Goal: Navigation & Orientation: Find specific page/section

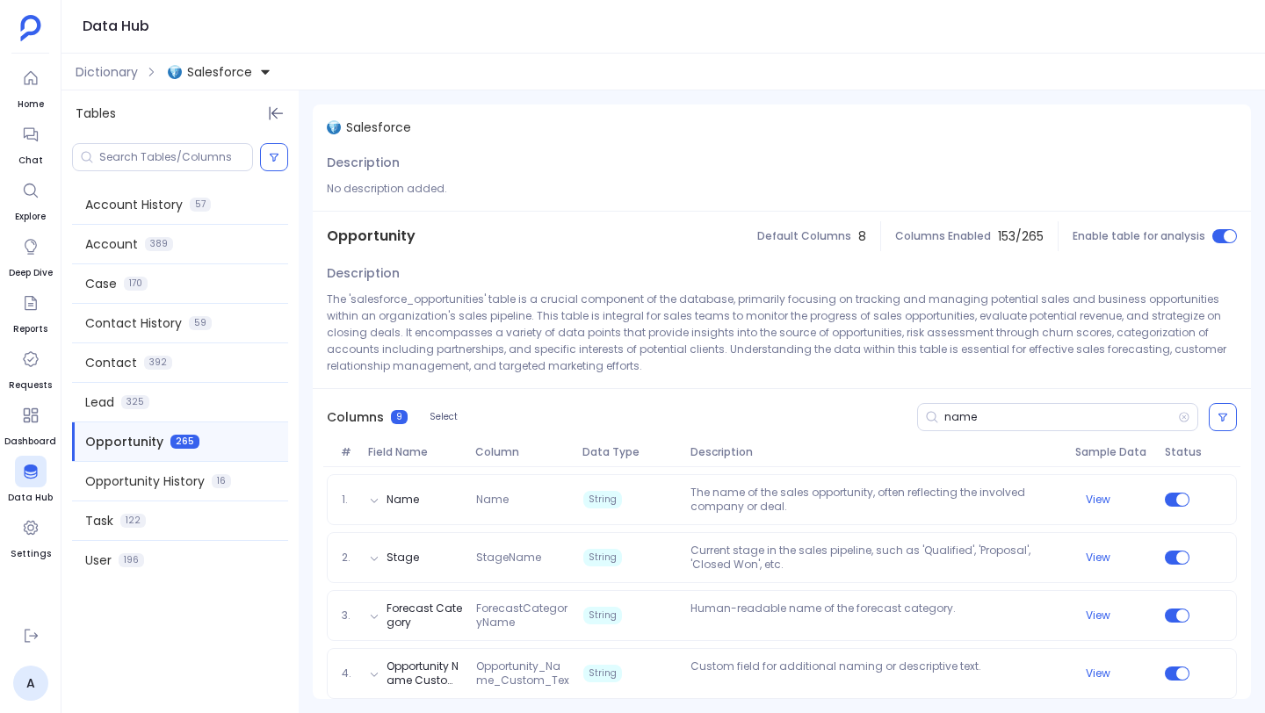
scroll to position [70, 0]
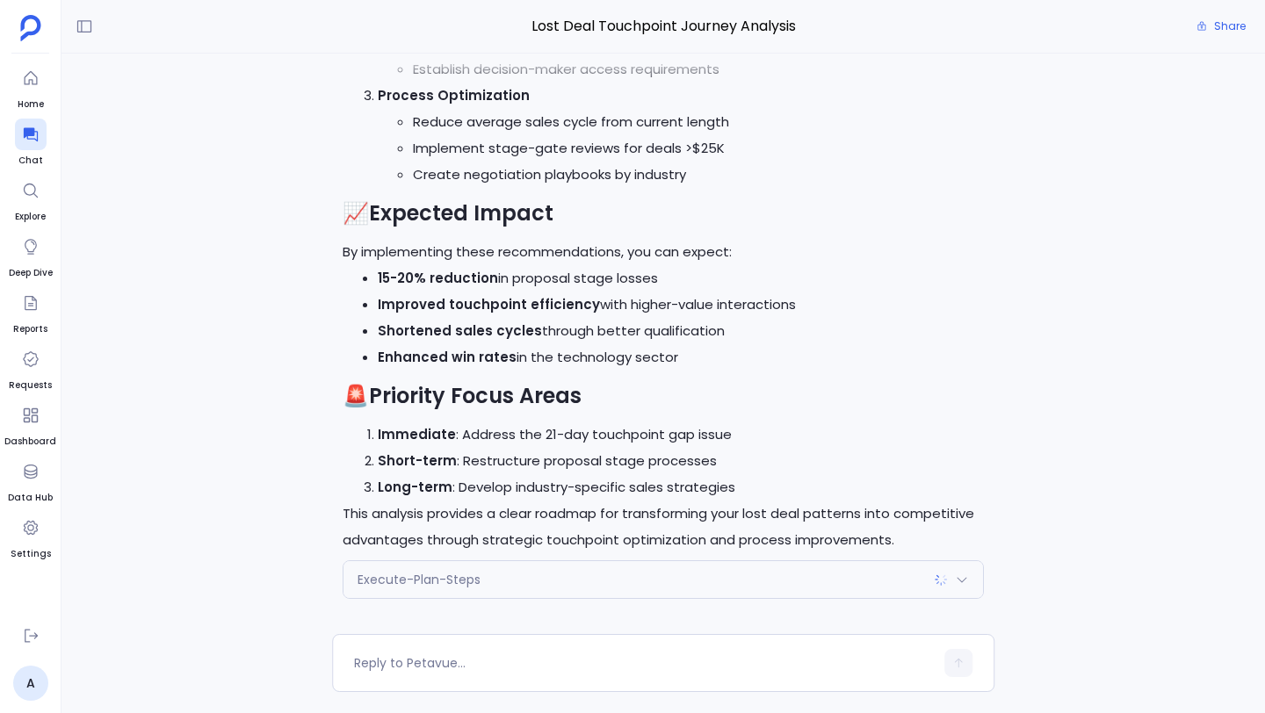
scroll to position [-544, 0]
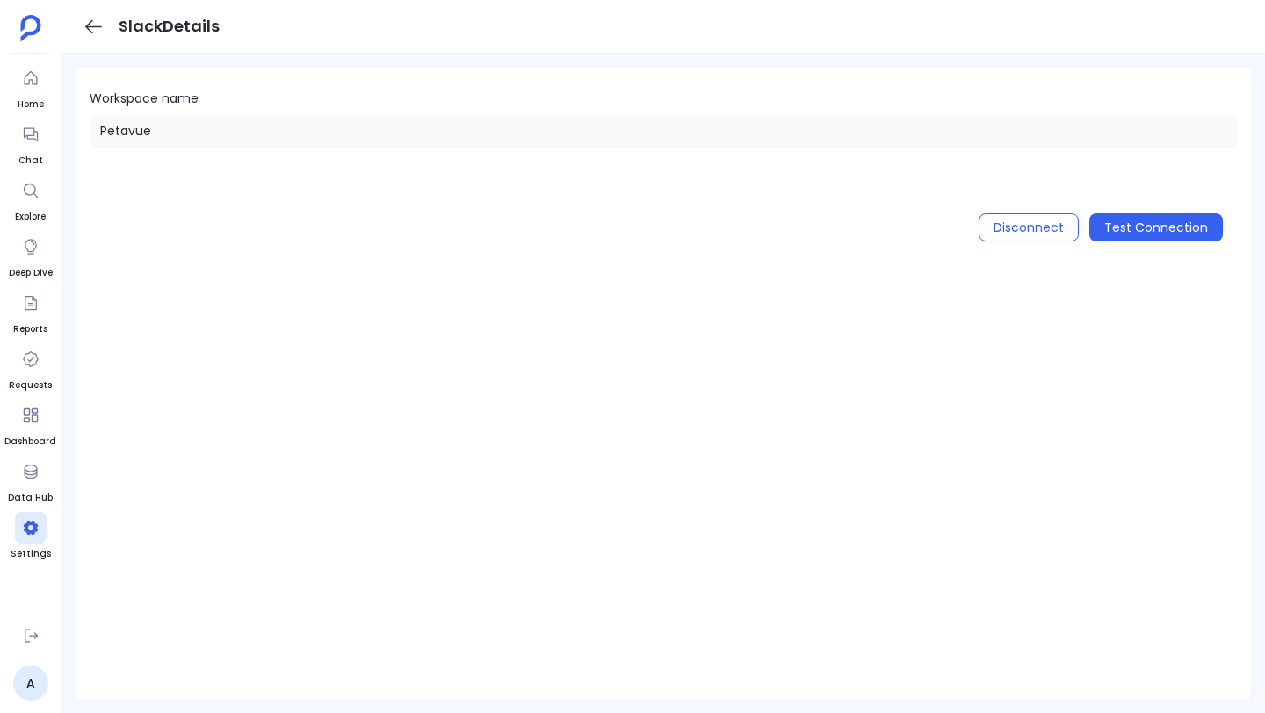
click at [52, 75] on ul "Home Chat Explore Deep Dive Reports Requests Dashboard Data Hub Settings" at bounding box center [30, 336] width 52 height 549
click at [39, 75] on icon at bounding box center [31, 78] width 18 height 18
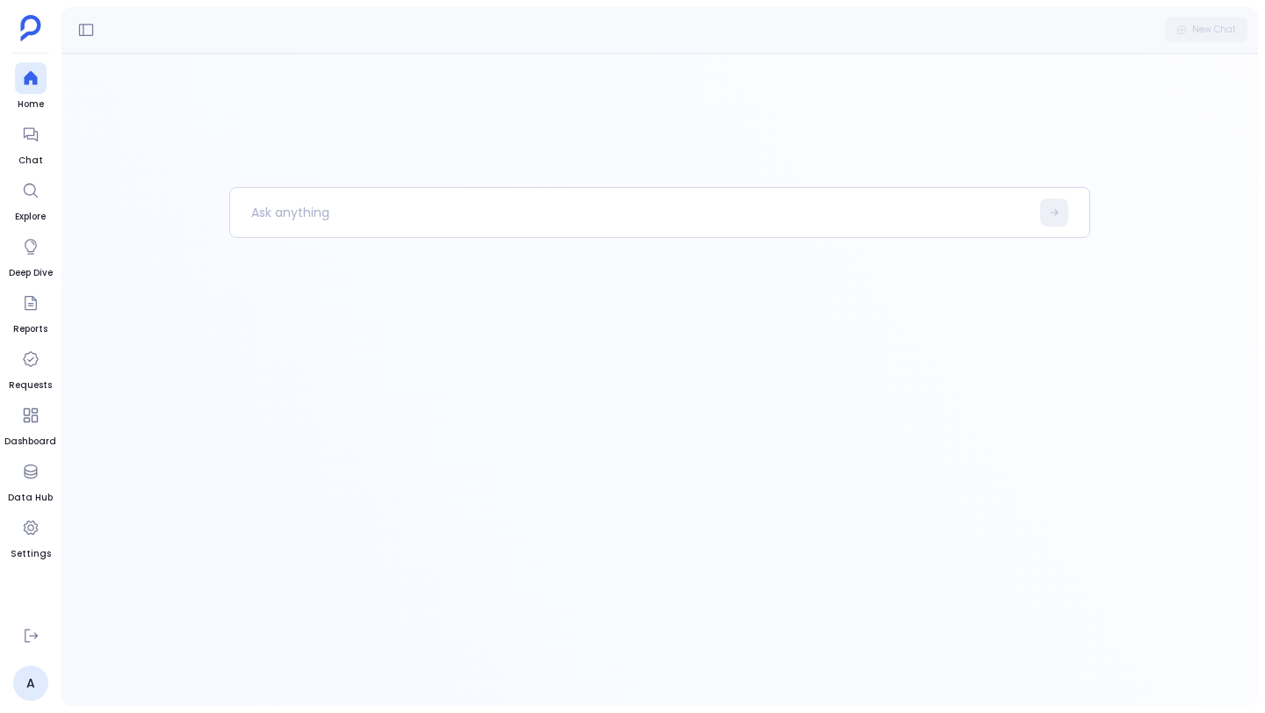
click at [33, 23] on img at bounding box center [30, 28] width 21 height 26
click at [32, 34] on img at bounding box center [30, 28] width 21 height 26
